Goal: Check status: Check status

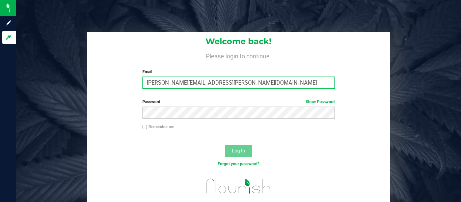
click at [244, 84] on input "[PERSON_NAME][EMAIL_ADDRESS][PERSON_NAME][DOMAIN_NAME]" at bounding box center [238, 83] width 192 height 12
type input "[PERSON_NAME][EMAIL_ADDRESS][PERSON_NAME][DOMAIN_NAME]"
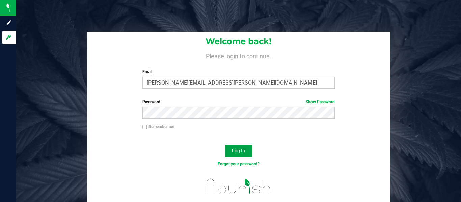
click at [243, 151] on span "Log In" at bounding box center [238, 150] width 13 height 5
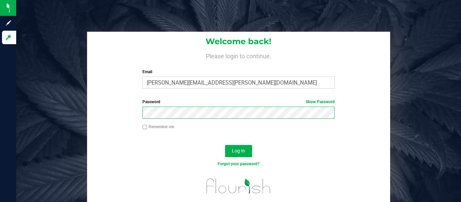
click at [225, 145] on button "Log In" at bounding box center [238, 151] width 27 height 12
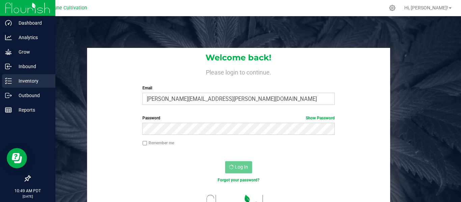
click at [27, 82] on p "Inventory" at bounding box center [32, 81] width 40 height 8
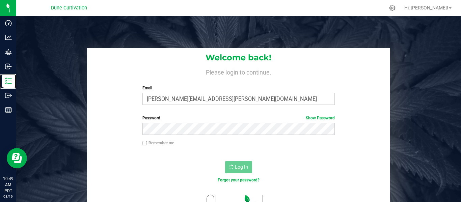
scroll to position [16, 0]
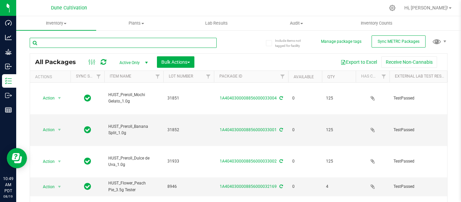
click at [81, 43] on input "text" at bounding box center [123, 43] width 187 height 10
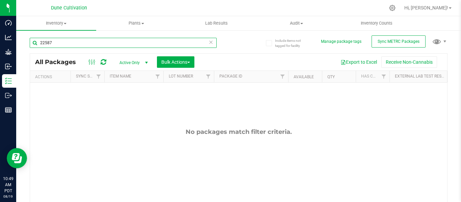
type input "22587"
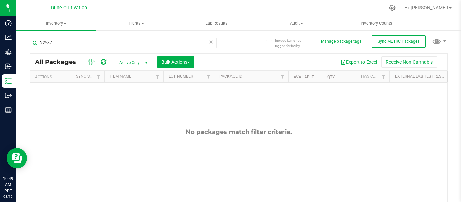
click at [146, 61] on span "select" at bounding box center [146, 62] width 5 height 5
click at [125, 100] on li "All" at bounding box center [132, 104] width 36 height 10
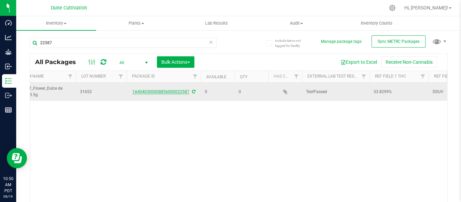
click at [165, 93] on link "1A4040300008856000022587" at bounding box center [160, 91] width 57 height 5
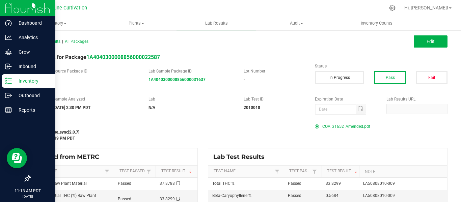
click at [27, 80] on p "Inventory" at bounding box center [32, 81] width 40 height 8
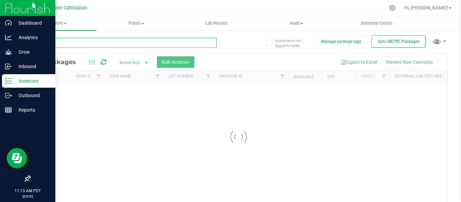
click at [117, 43] on input "text" at bounding box center [123, 43] width 187 height 10
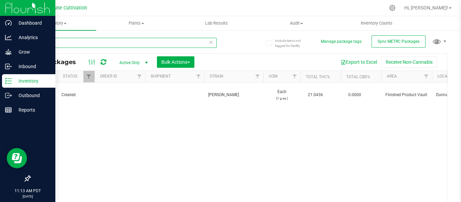
scroll to position [0, 588]
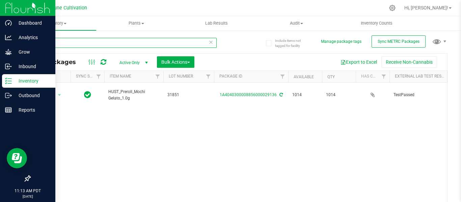
type input "29136"
